Goal: Task Accomplishment & Management: Use online tool/utility

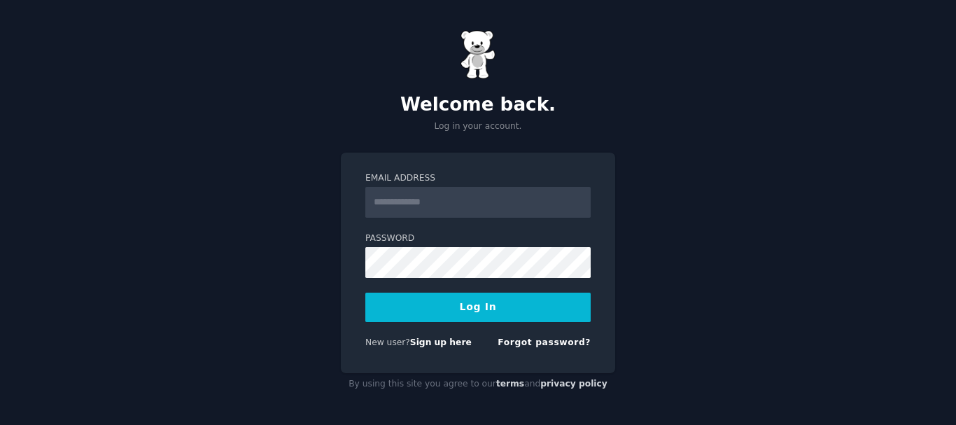
click at [402, 208] on input "Email Address" at bounding box center [477, 202] width 225 height 31
type input "**********"
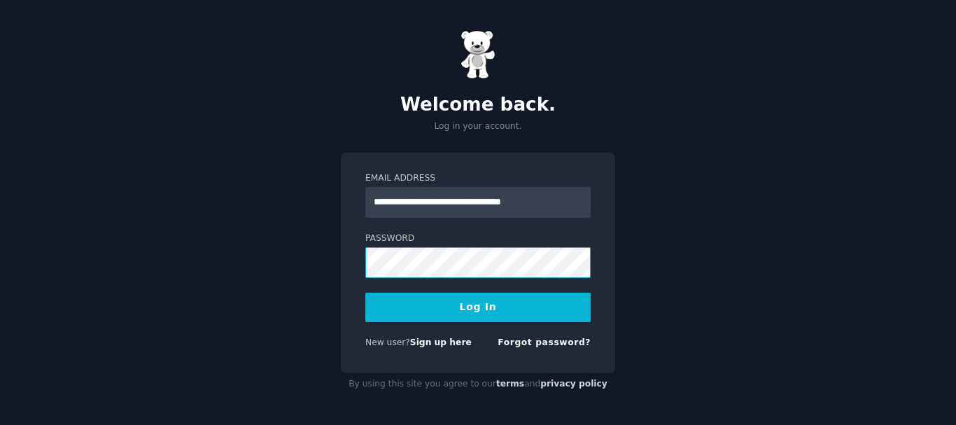
click at [365, 293] on button "Log In" at bounding box center [477, 307] width 225 height 29
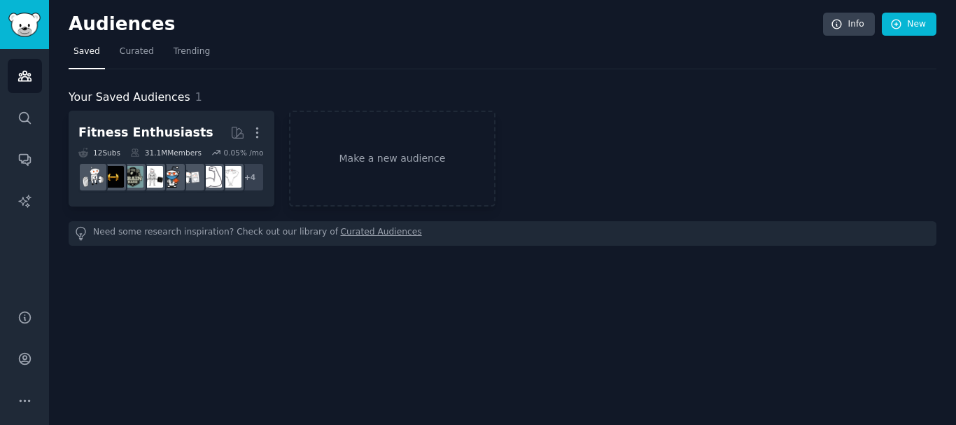
click at [93, 27] on h2 "Audiences" at bounding box center [446, 24] width 754 height 22
click at [16, 20] on img "Sidebar" at bounding box center [24, 25] width 32 height 24
click at [381, 176] on link "Make a new audience" at bounding box center [392, 159] width 206 height 96
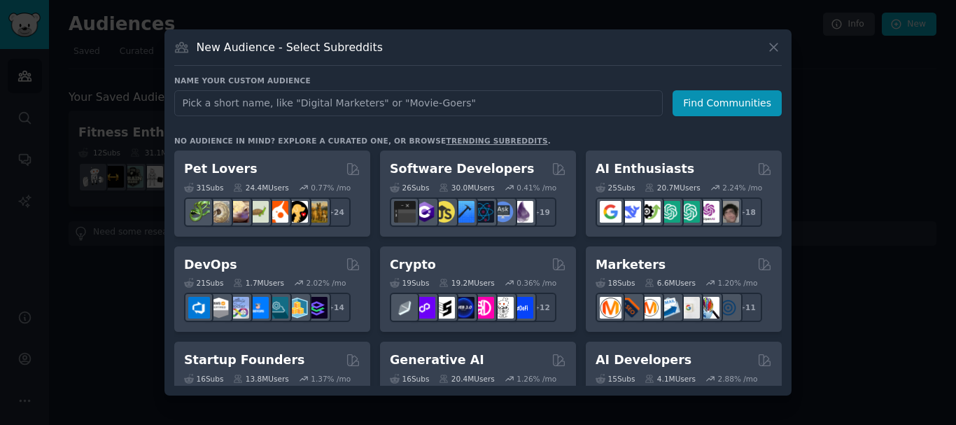
click at [397, 106] on input "text" at bounding box center [418, 103] width 488 height 26
type input "data engineer"
click button "Find Communities" at bounding box center [726, 103] width 109 height 26
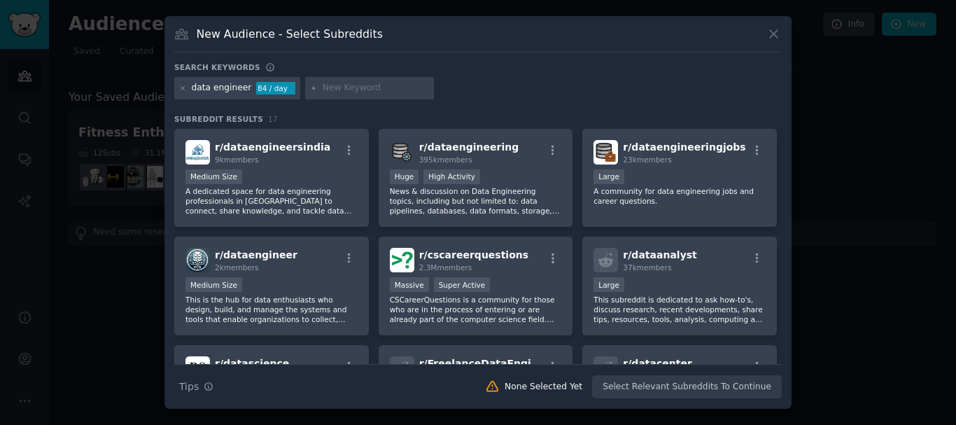
drag, startPoint x: 778, startPoint y: 141, endPoint x: 782, endPoint y: 150, distance: 9.7
click at [782, 150] on div "New Audience - Select Subreddits Search keywords data engineer 84 / day Subredd…" at bounding box center [477, 212] width 627 height 393
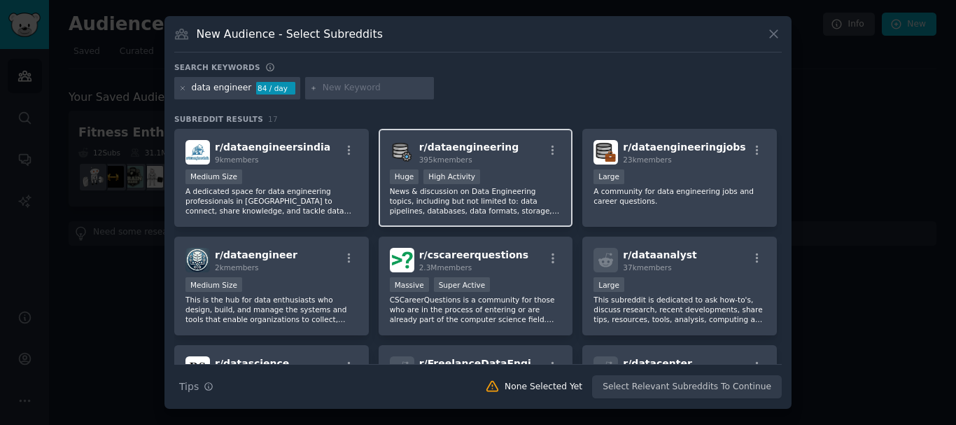
click at [509, 160] on div "r/ dataengineering 395k members" at bounding box center [476, 152] width 172 height 24
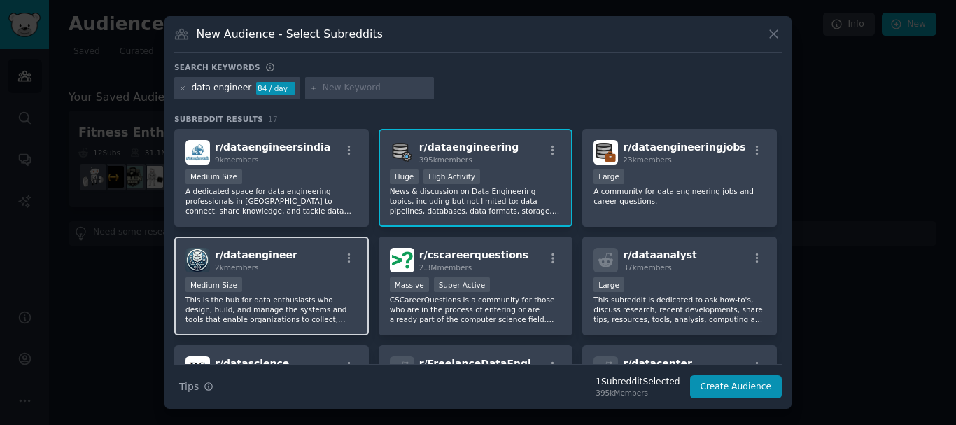
click at [284, 278] on div "Medium Size" at bounding box center [271, 285] width 172 height 17
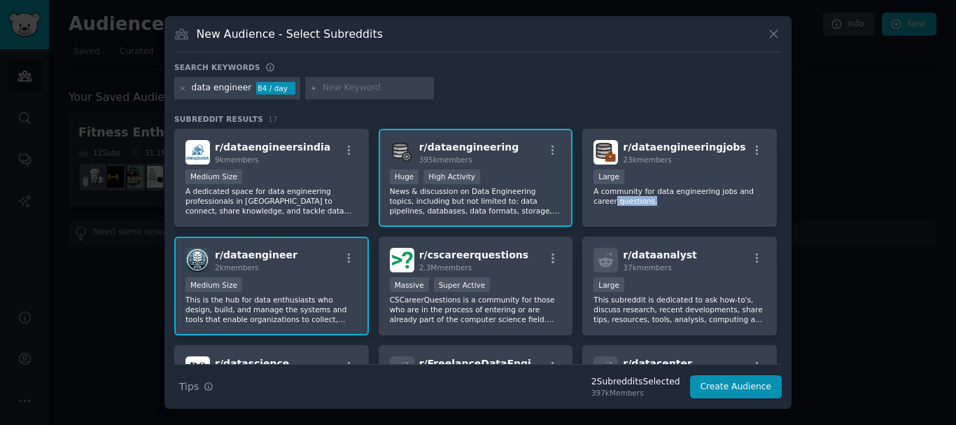
drag, startPoint x: 776, startPoint y: 192, endPoint x: 778, endPoint y: 201, distance: 8.7
click at [778, 201] on div "r/ dataengineersindia 9k members Medium Size A dedicated space for data enginee…" at bounding box center [477, 246] width 607 height 235
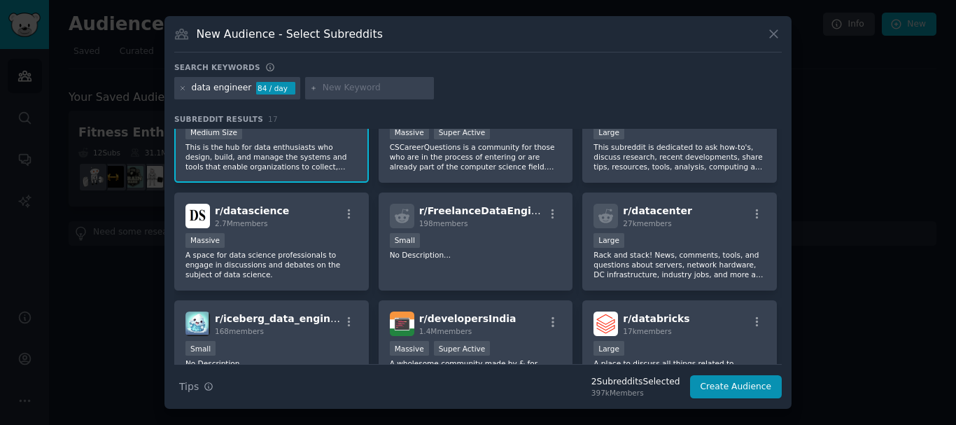
scroll to position [155, 0]
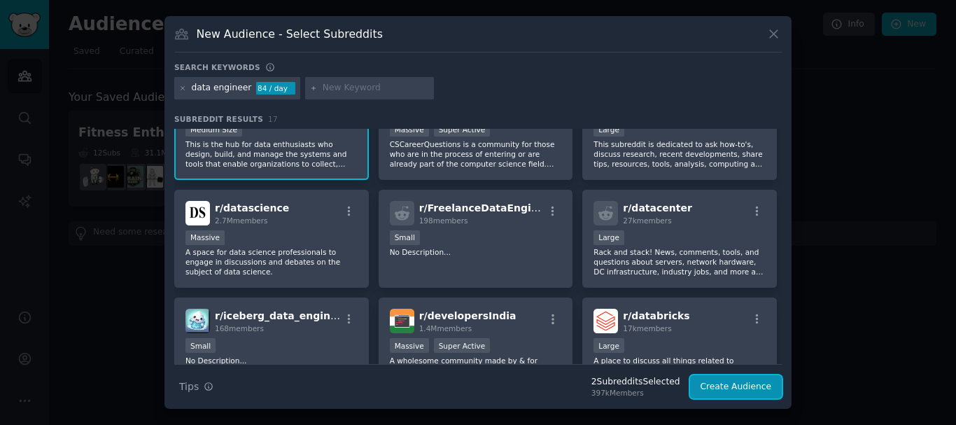
click at [730, 387] on button "Create Audience" at bounding box center [736, 387] width 92 height 24
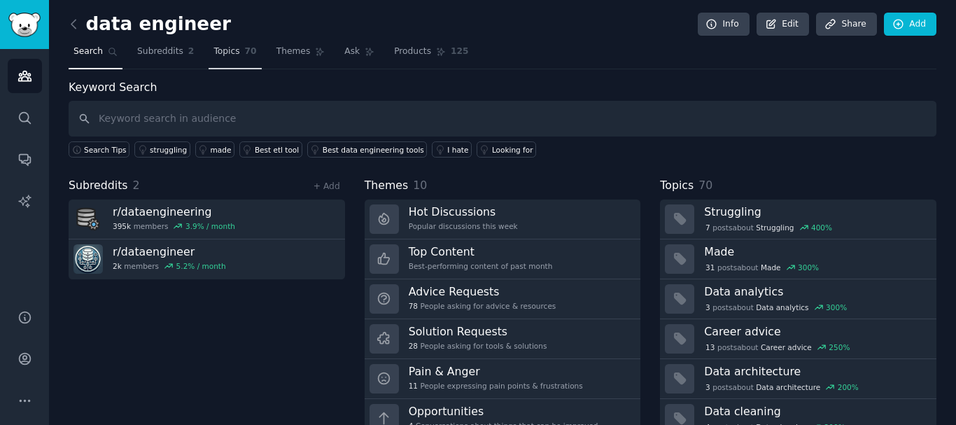
click at [213, 55] on span "Topics" at bounding box center [226, 51] width 26 height 13
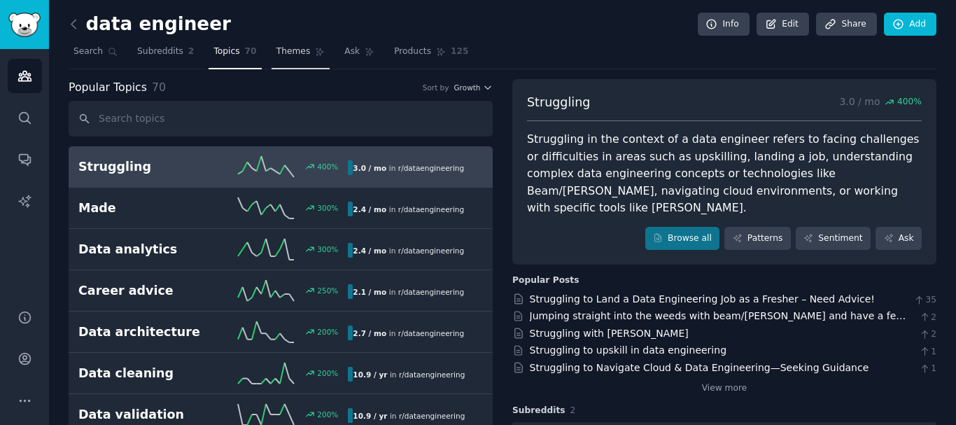
click at [276, 56] on span "Themes" at bounding box center [293, 51] width 34 height 13
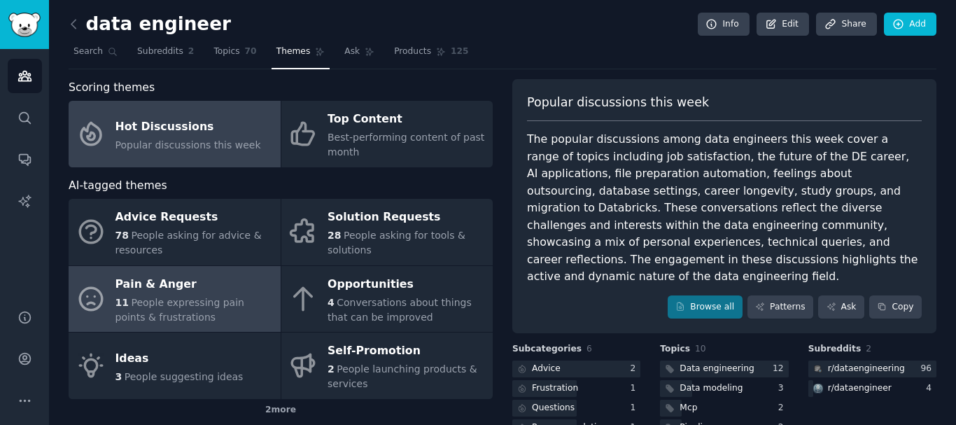
click at [176, 303] on span "People expressing pain points & frustrations" at bounding box center [179, 310] width 129 height 26
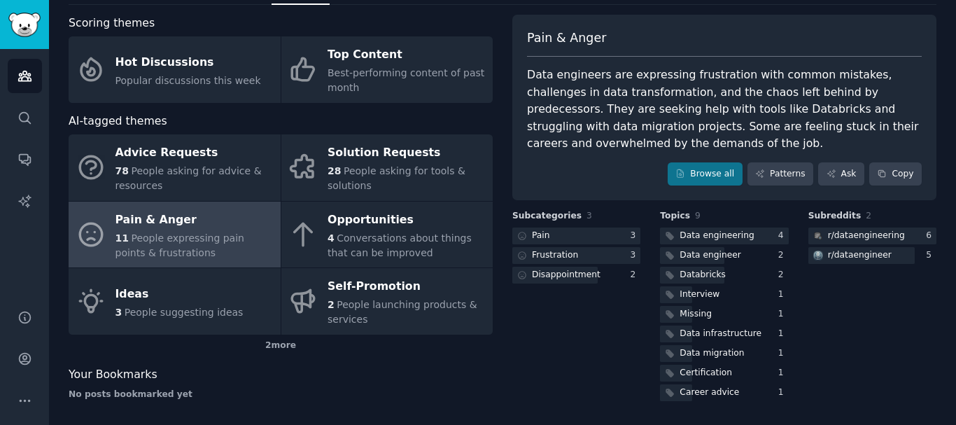
scroll to position [69, 0]
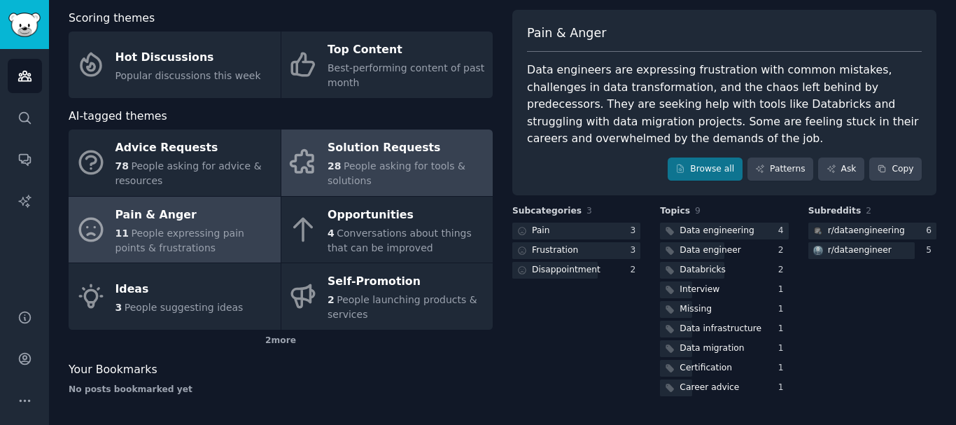
click at [397, 164] on span "People asking for tools & solutions" at bounding box center [396, 173] width 138 height 26
